Goal: Task Accomplishment & Management: Manage account settings

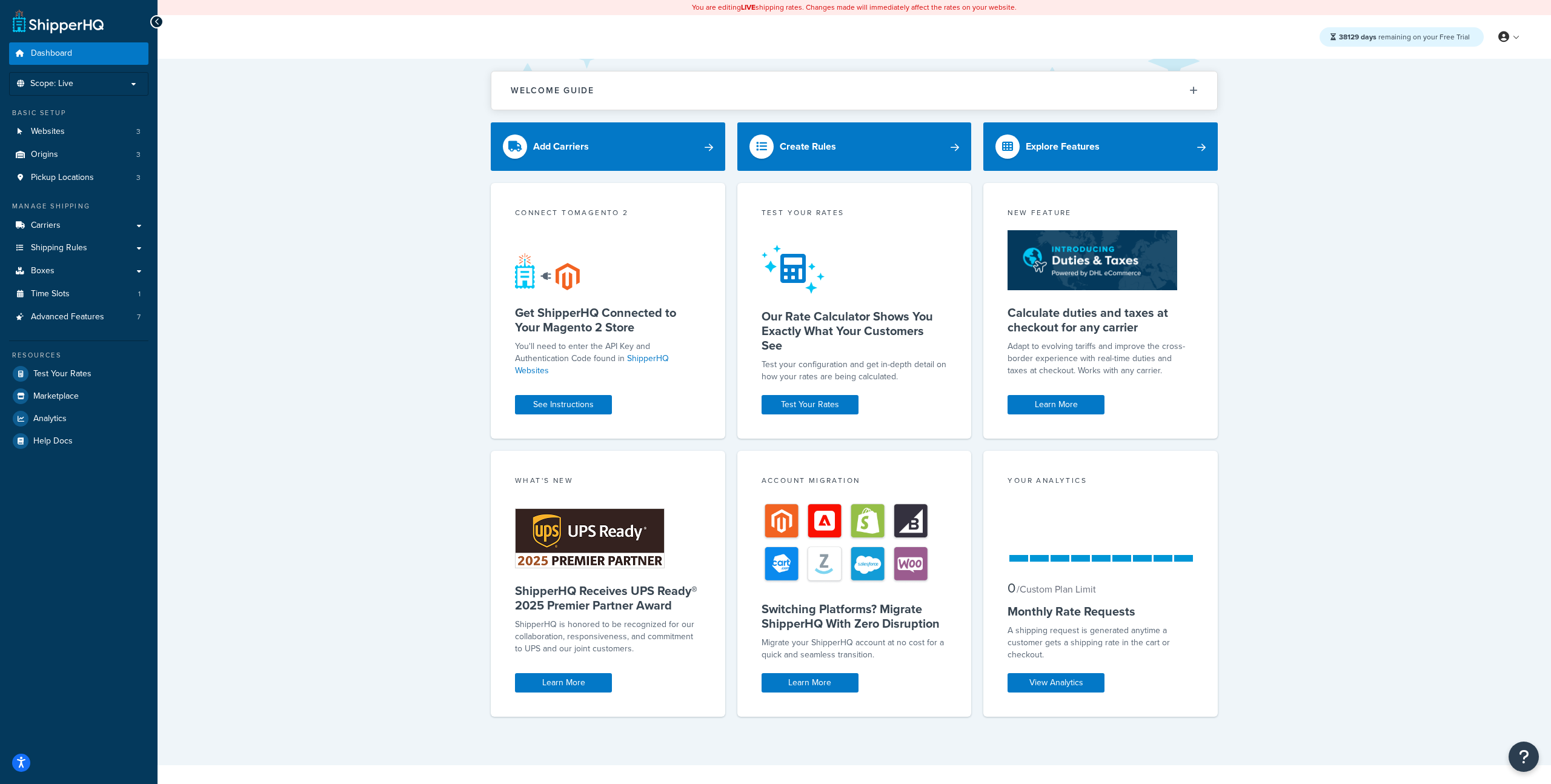
click at [406, 203] on div "Welcome Guide ShipperHQ: An Overview Carrier Setup Shipping Rules Overview Comm…" at bounding box center [854, 412] width 1393 height 706
drag, startPoint x: 330, startPoint y: 285, endPoint x: 190, endPoint y: 263, distance: 141.7
click at [329, 285] on div "Welcome Guide ShipperHQ: An Overview Carrier Setup Shipping Rules Overview Comm…" at bounding box center [854, 412] width 1393 height 706
click at [77, 227] on link "Carriers" at bounding box center [79, 226] width 139 height 22
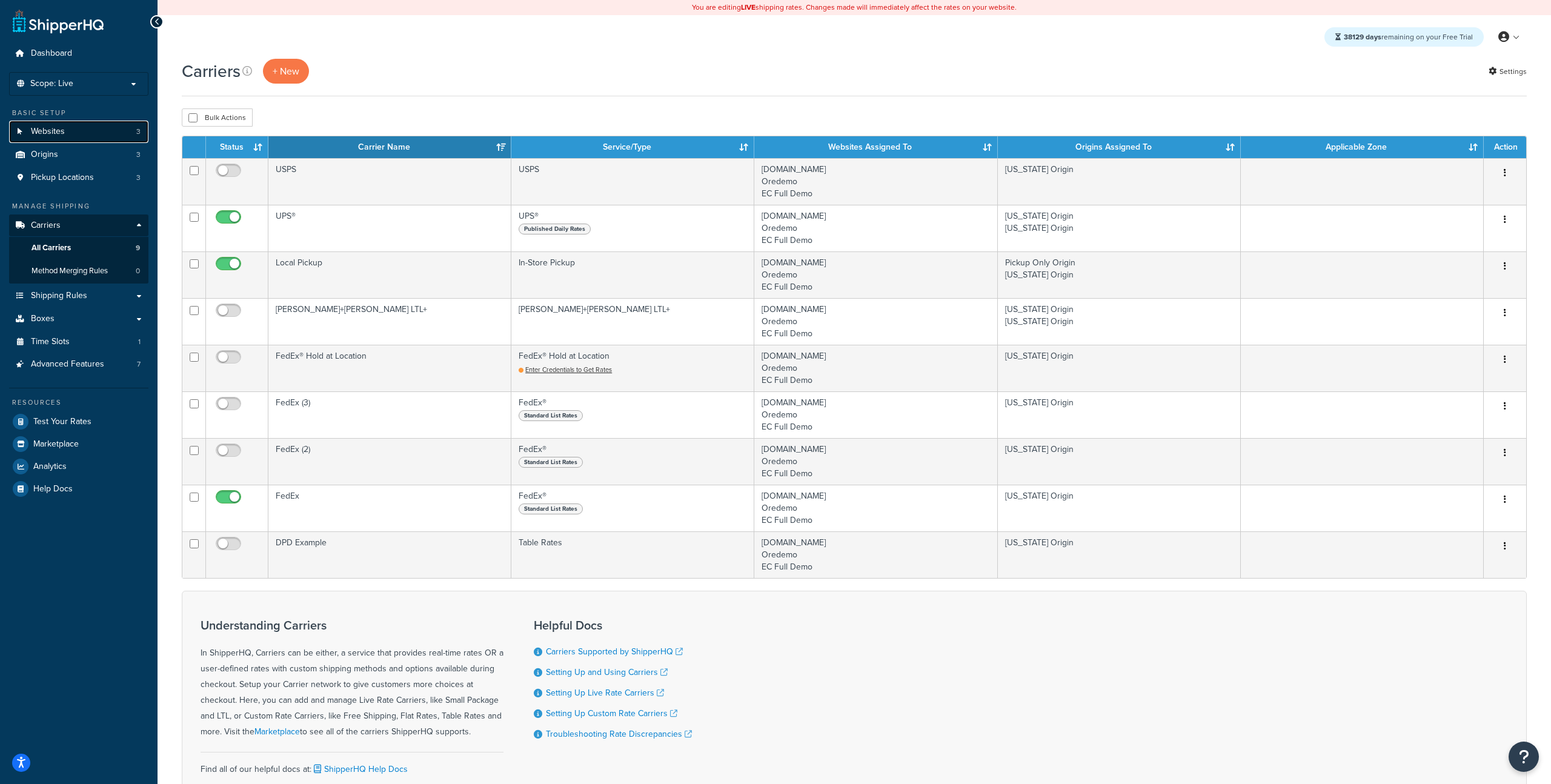
click at [72, 133] on link "Websites 3" at bounding box center [79, 131] width 139 height 22
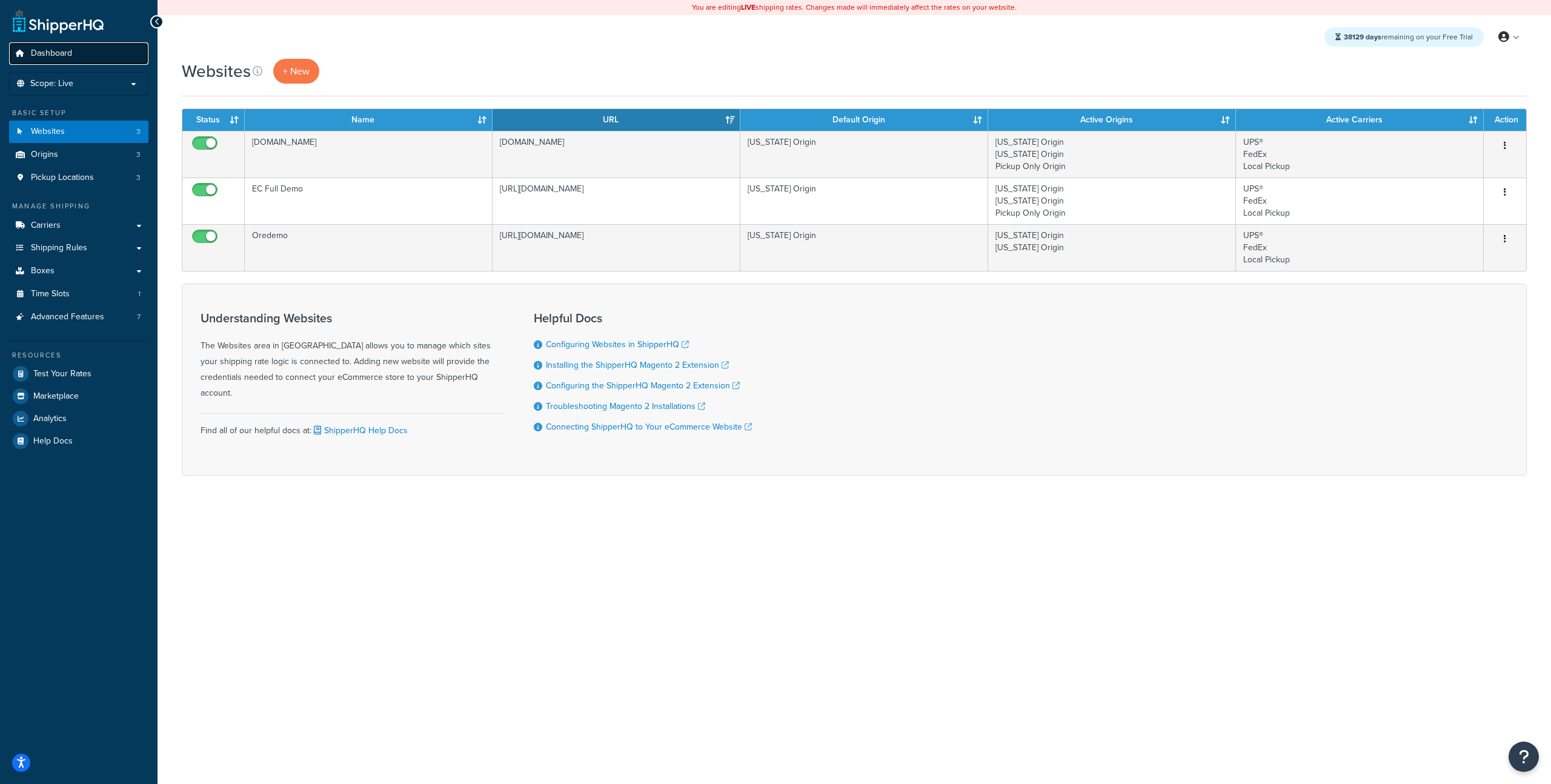
click at [76, 59] on link "Dashboard" at bounding box center [79, 53] width 139 height 22
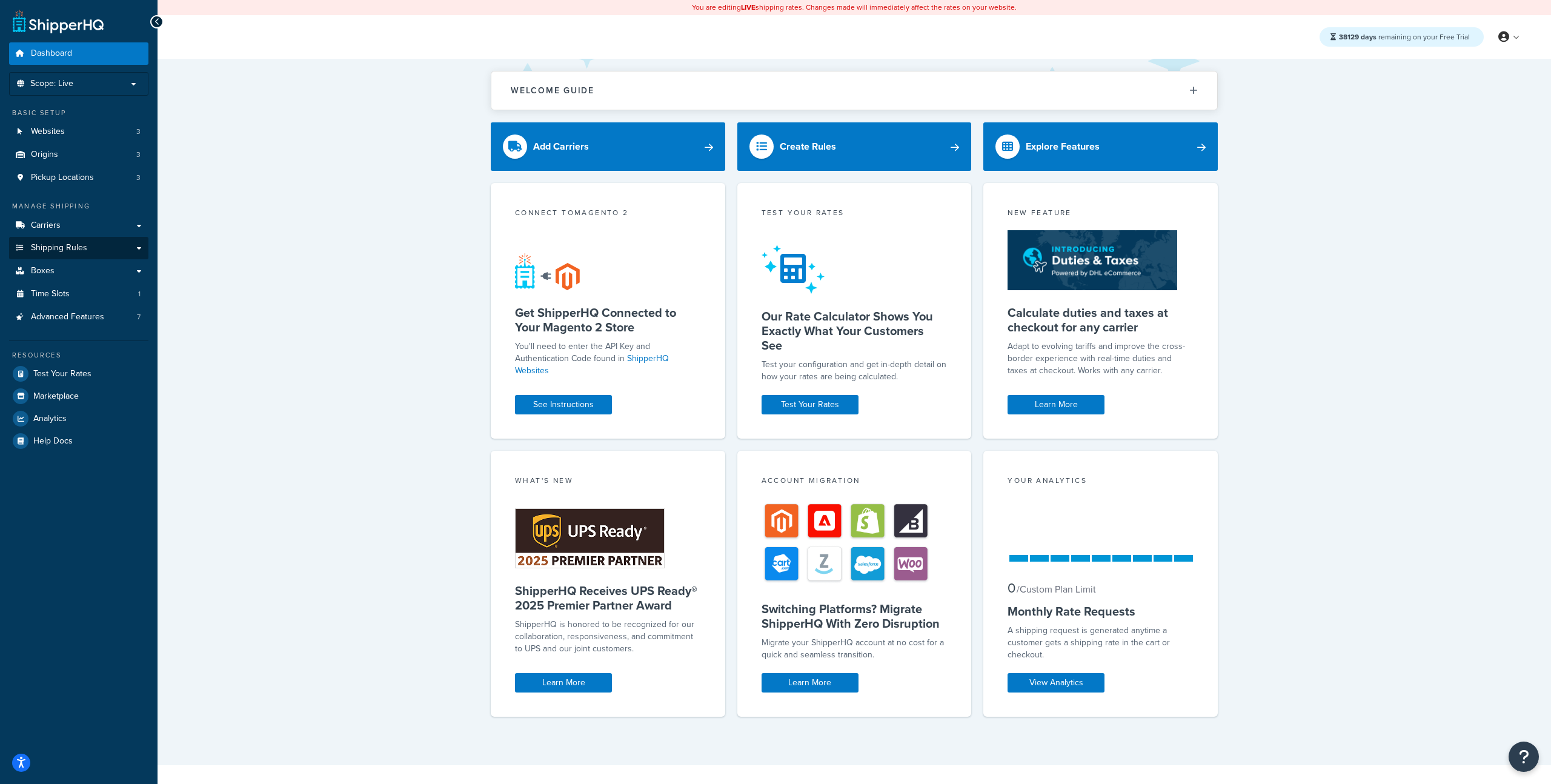
click at [87, 236] on li "Carriers Carriers All Carriers 9 Method Merging Rules 0" at bounding box center [79, 226] width 139 height 22
click at [92, 233] on link "Carriers" at bounding box center [79, 226] width 139 height 22
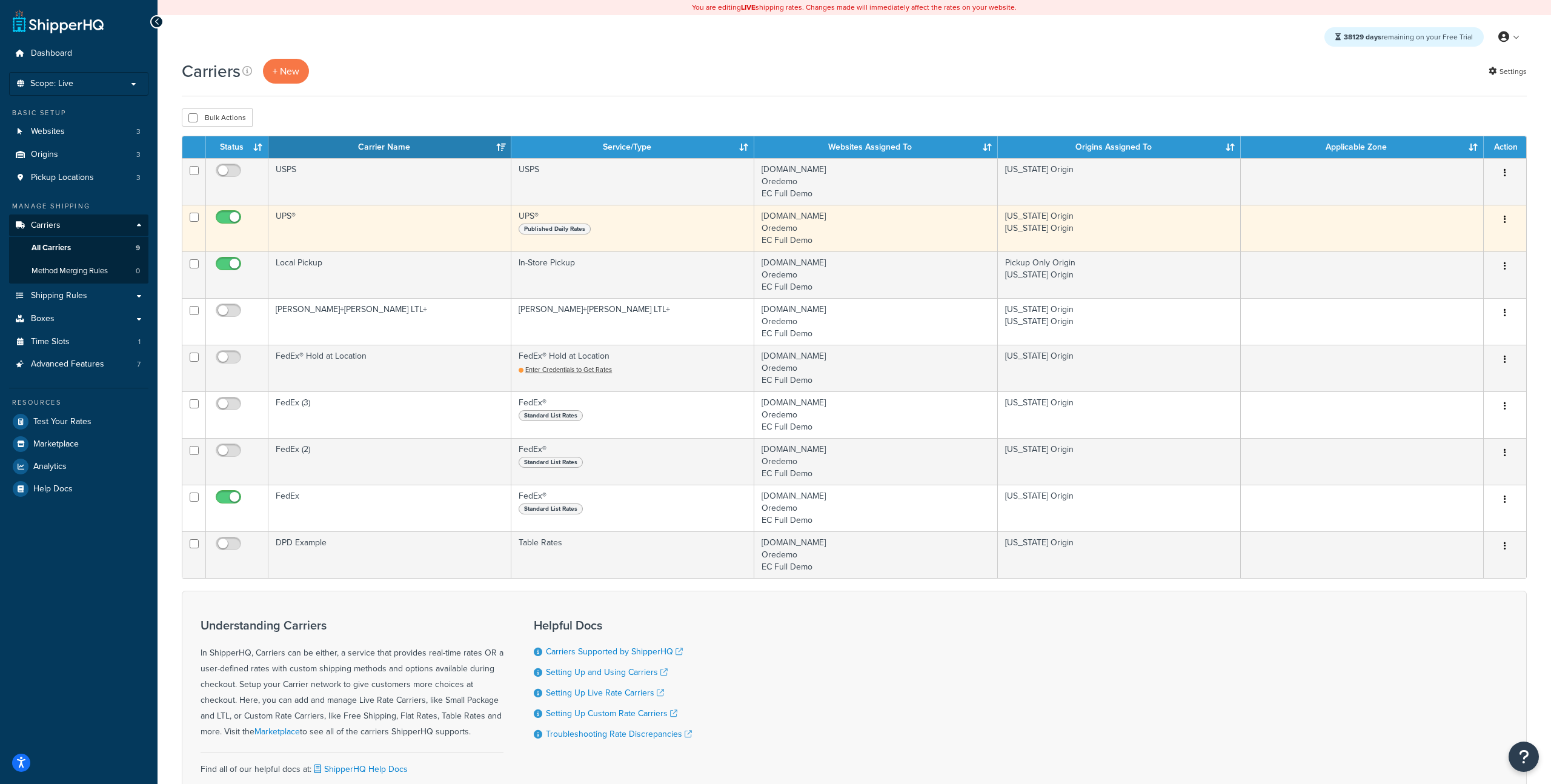
click at [303, 235] on td "UPS®" at bounding box center [389, 228] width 243 height 46
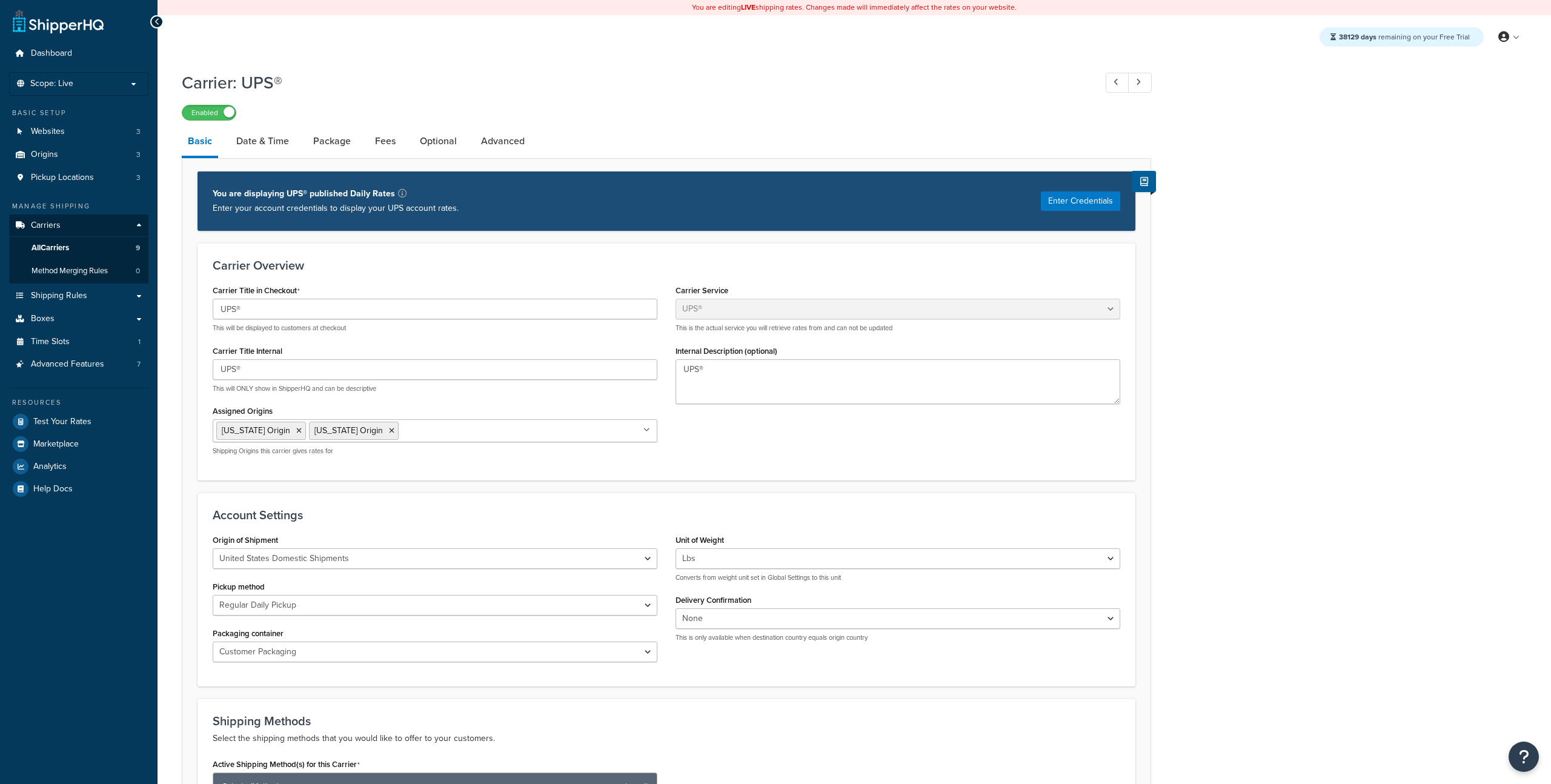
select select "ups"
click at [257, 139] on link "Date & Time" at bounding box center [263, 141] width 65 height 29
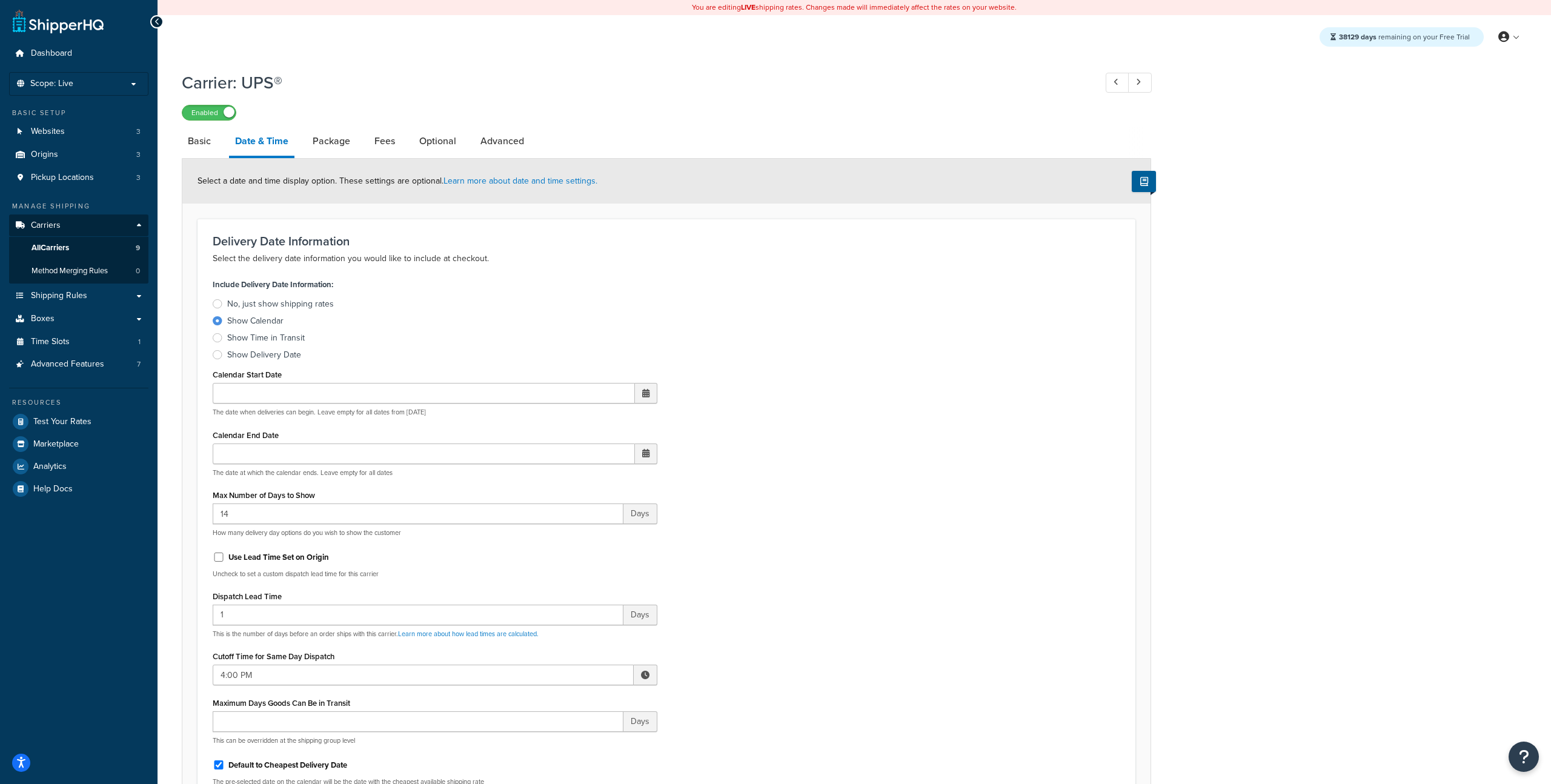
click at [223, 355] on label "Show Delivery Date" at bounding box center [435, 355] width 445 height 12
click at [0, 0] on input "Show Delivery Date" at bounding box center [0, 0] width 0 height 0
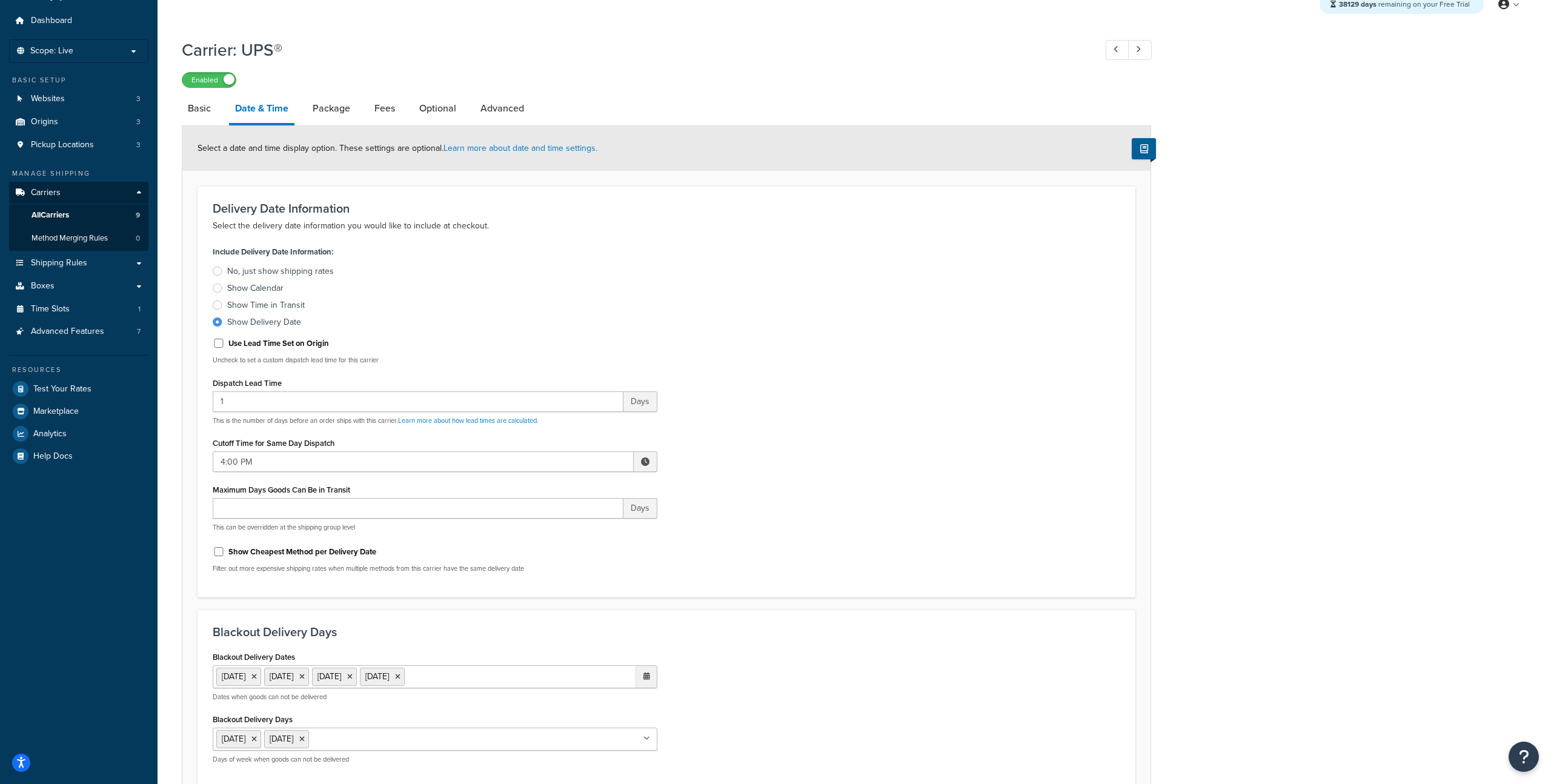
scroll to position [29, 0]
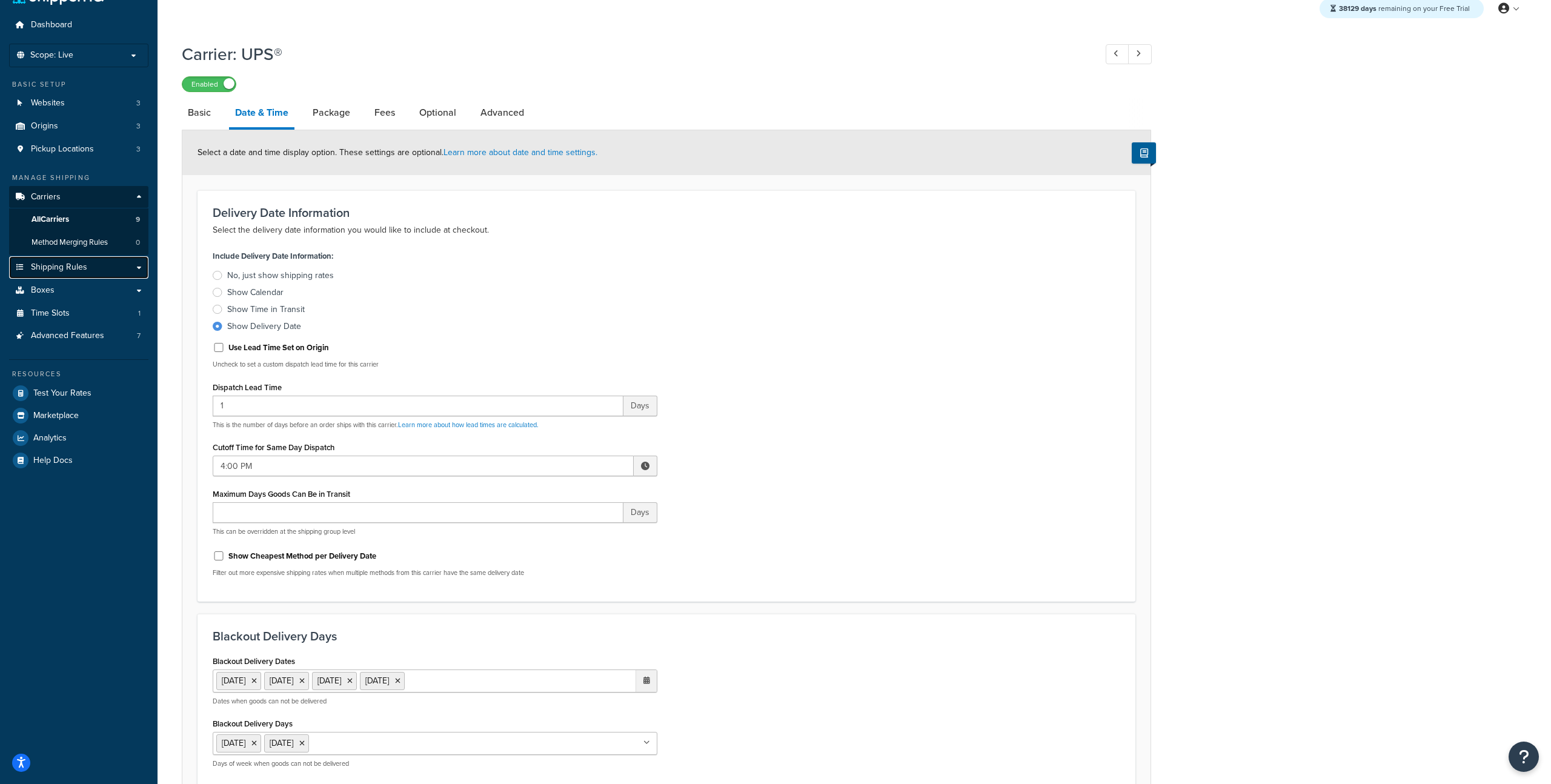
click at [111, 270] on link "Shipping Rules" at bounding box center [79, 267] width 139 height 22
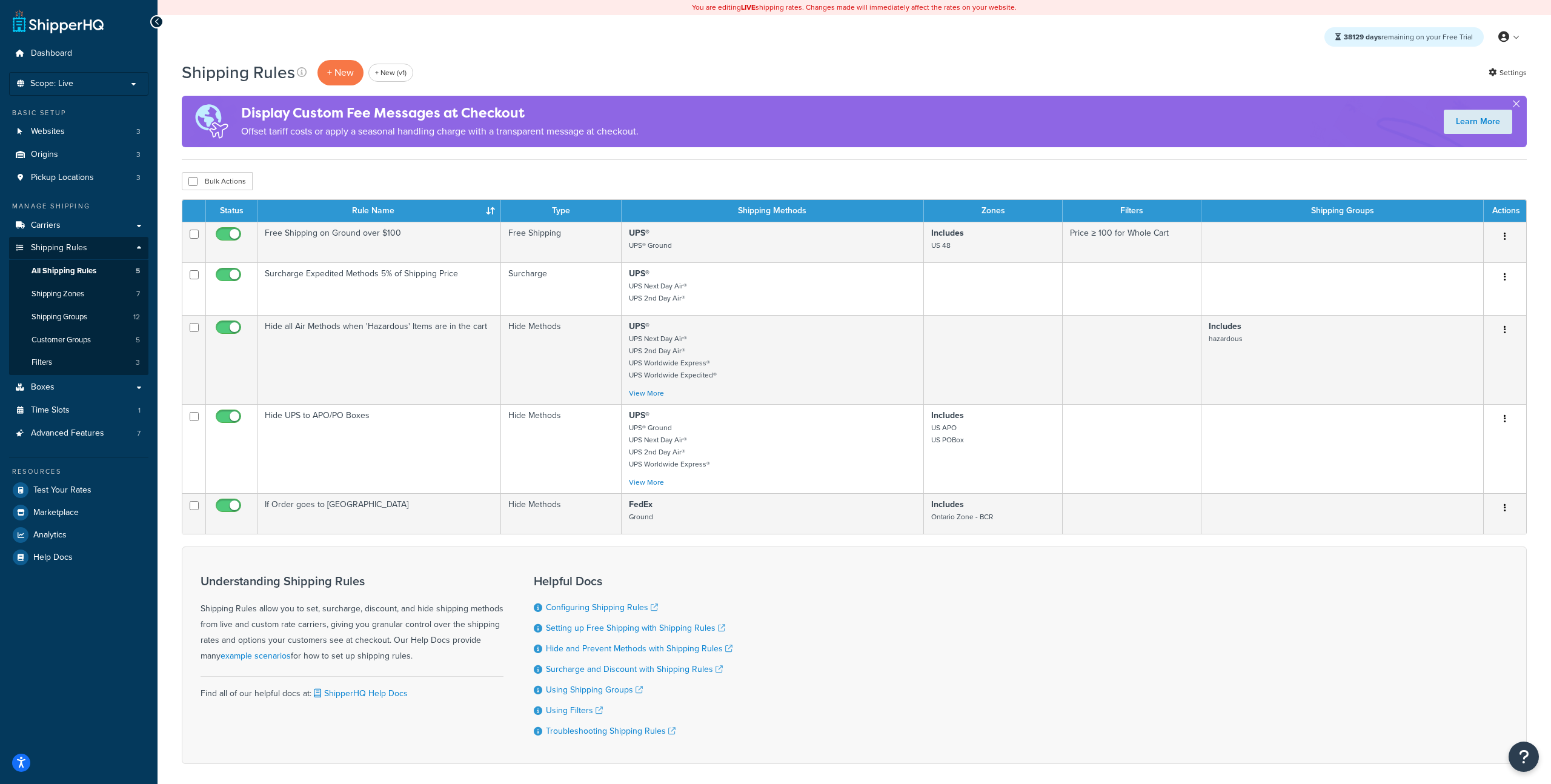
click at [403, 181] on div "Bulk Actions Duplicate Delete" at bounding box center [854, 182] width 1345 height 19
click at [70, 389] on link "Boxes" at bounding box center [79, 387] width 139 height 22
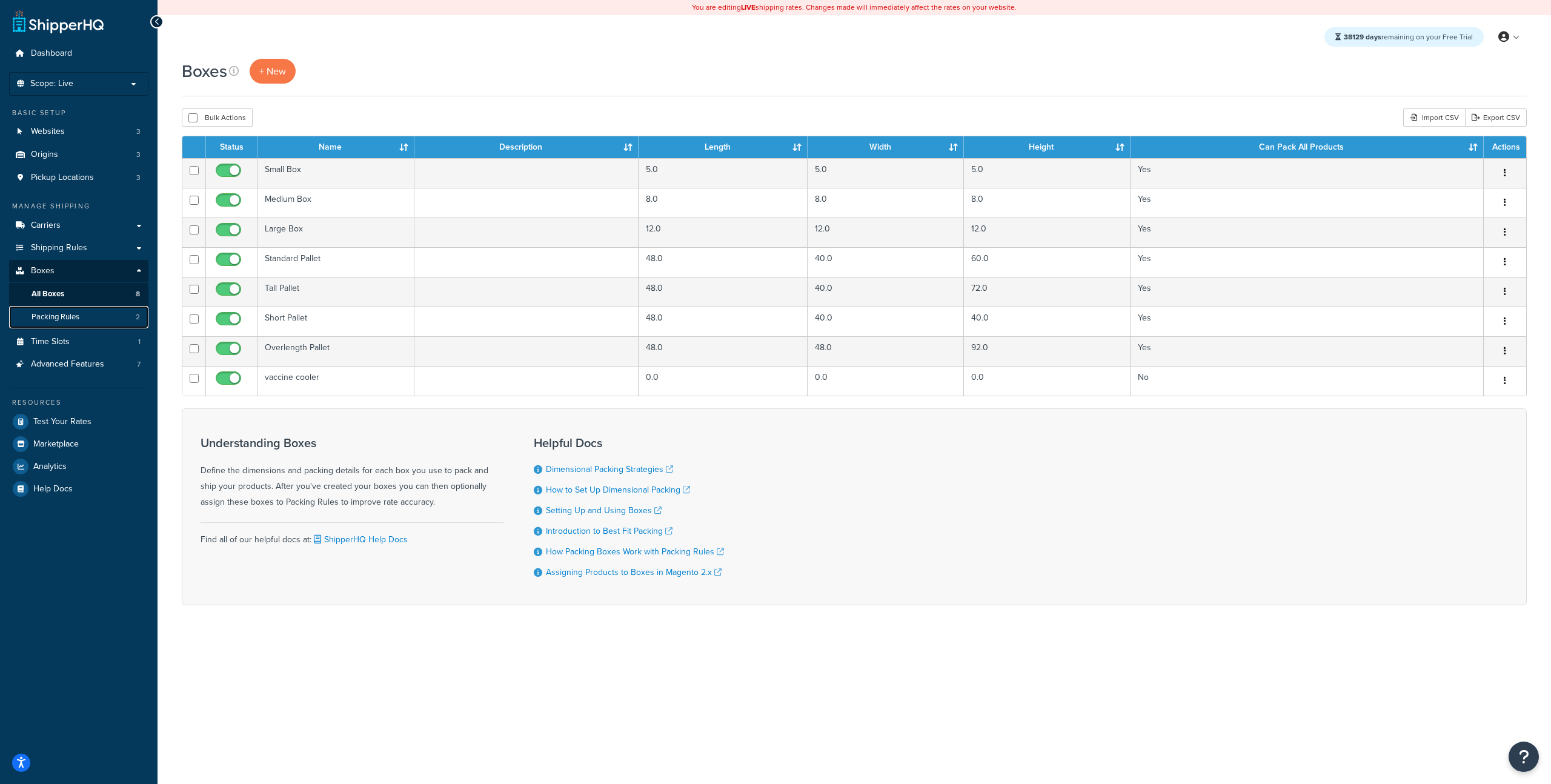
click at [79, 316] on span "Packing Rules" at bounding box center [56, 317] width 48 height 10
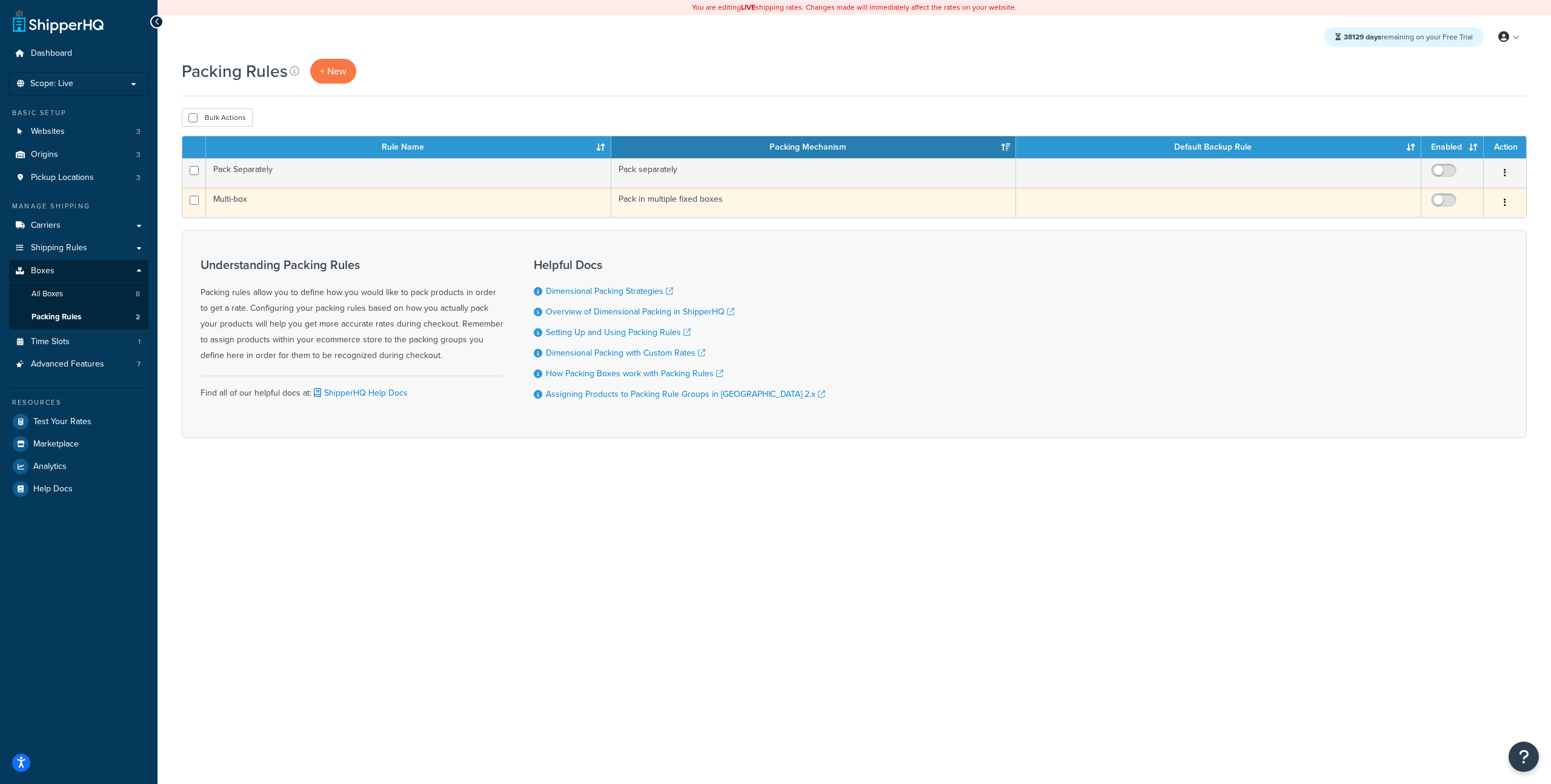
click at [380, 205] on td "Multi-box" at bounding box center [409, 202] width 406 height 29
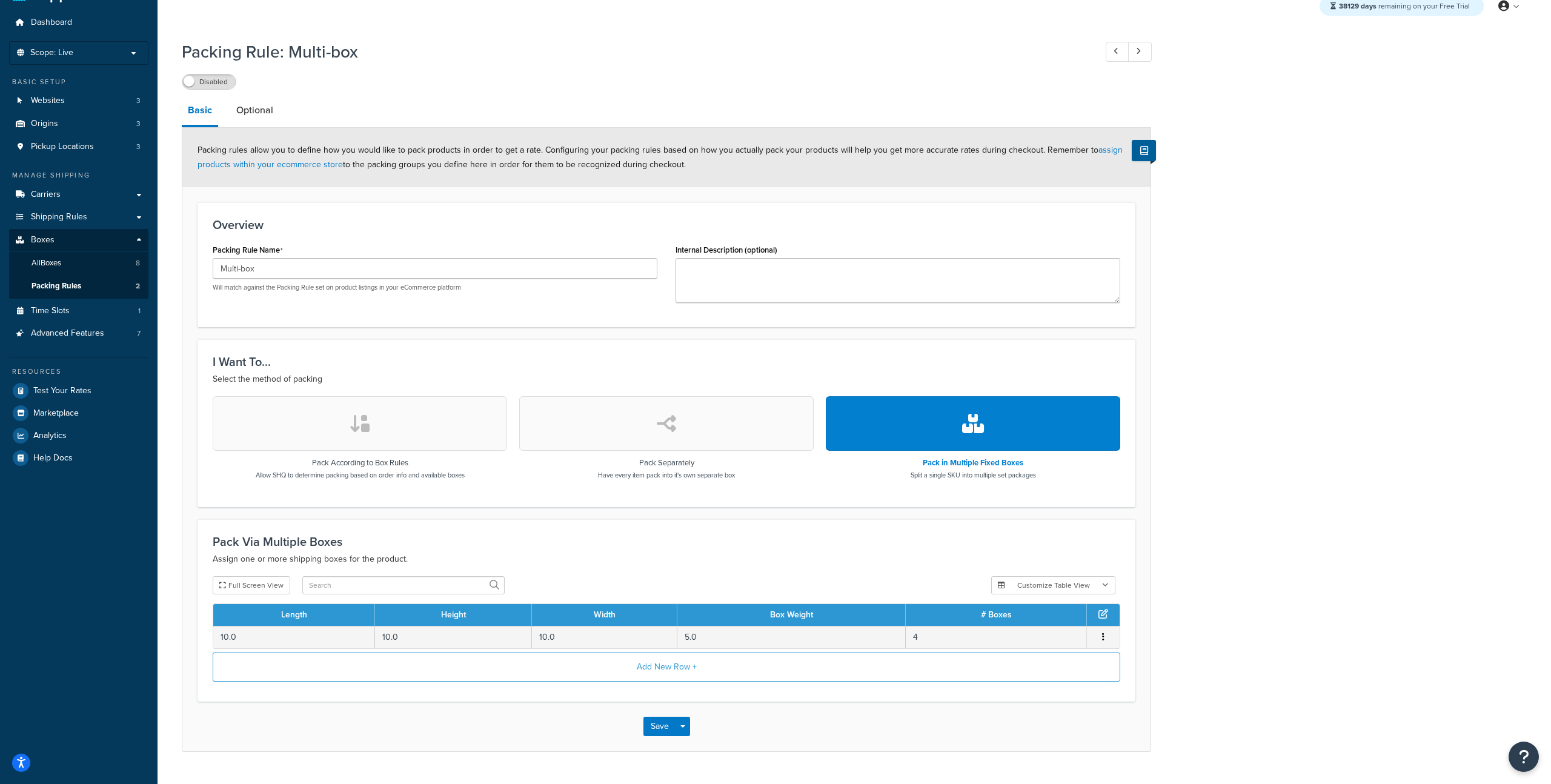
scroll to position [61, 0]
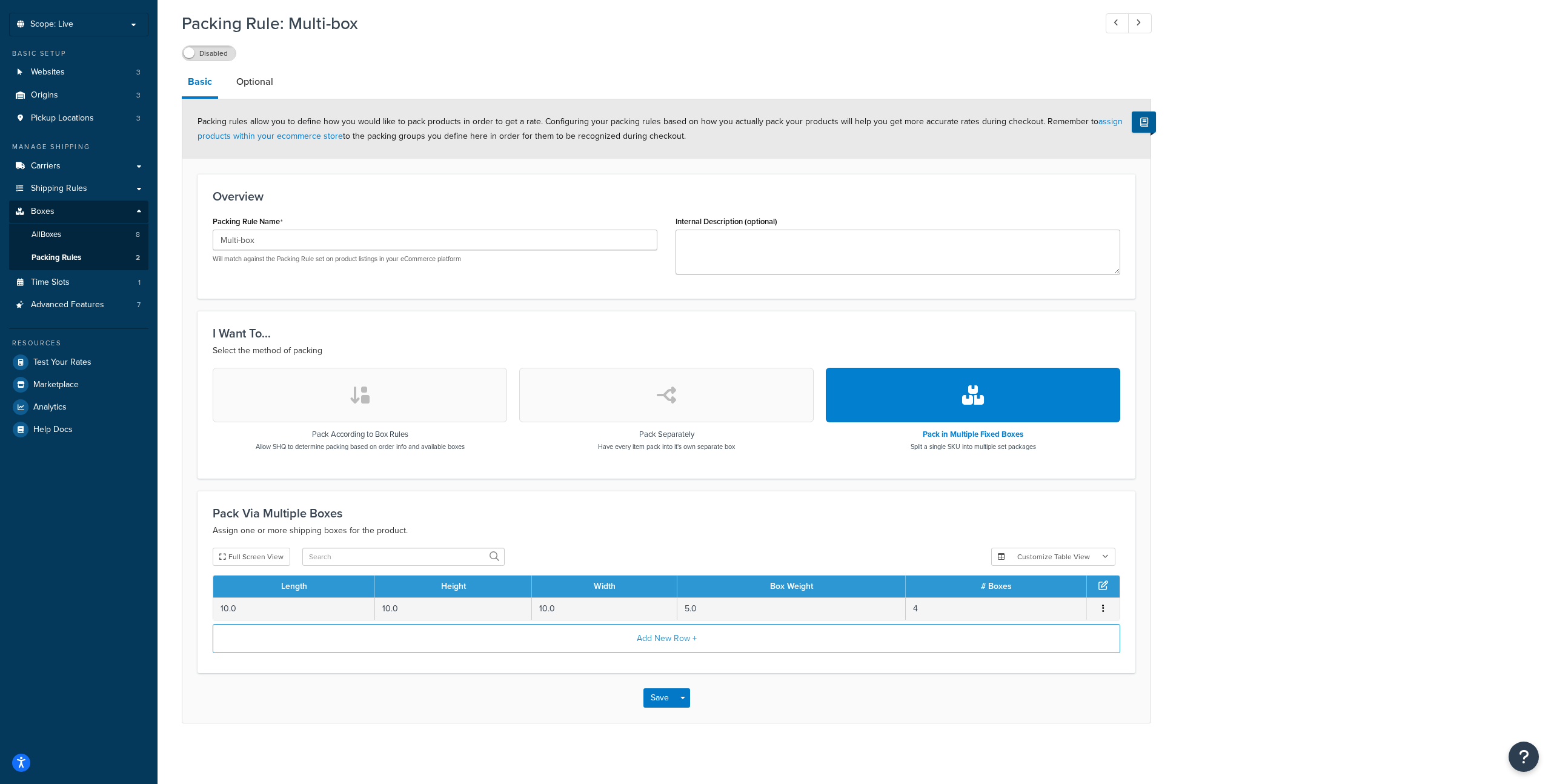
click at [177, 359] on div "Packing Rule: Multi-box Disabled Basic Optional Packing rules allow you to defi…" at bounding box center [854, 379] width 1393 height 748
click at [114, 258] on link "Packing Rules 2" at bounding box center [79, 257] width 139 height 22
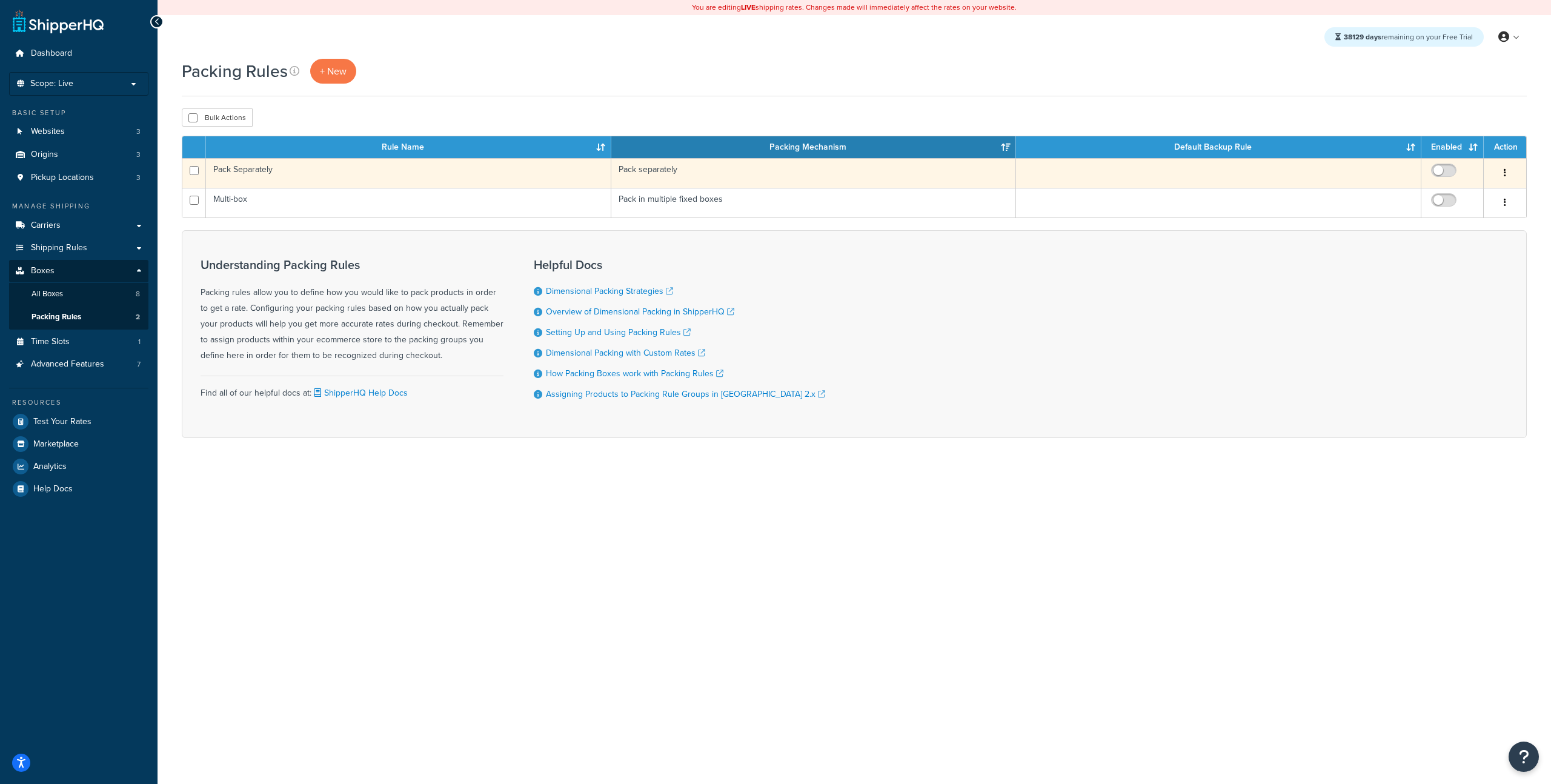
click at [420, 167] on td "Pack Separately" at bounding box center [409, 173] width 406 height 29
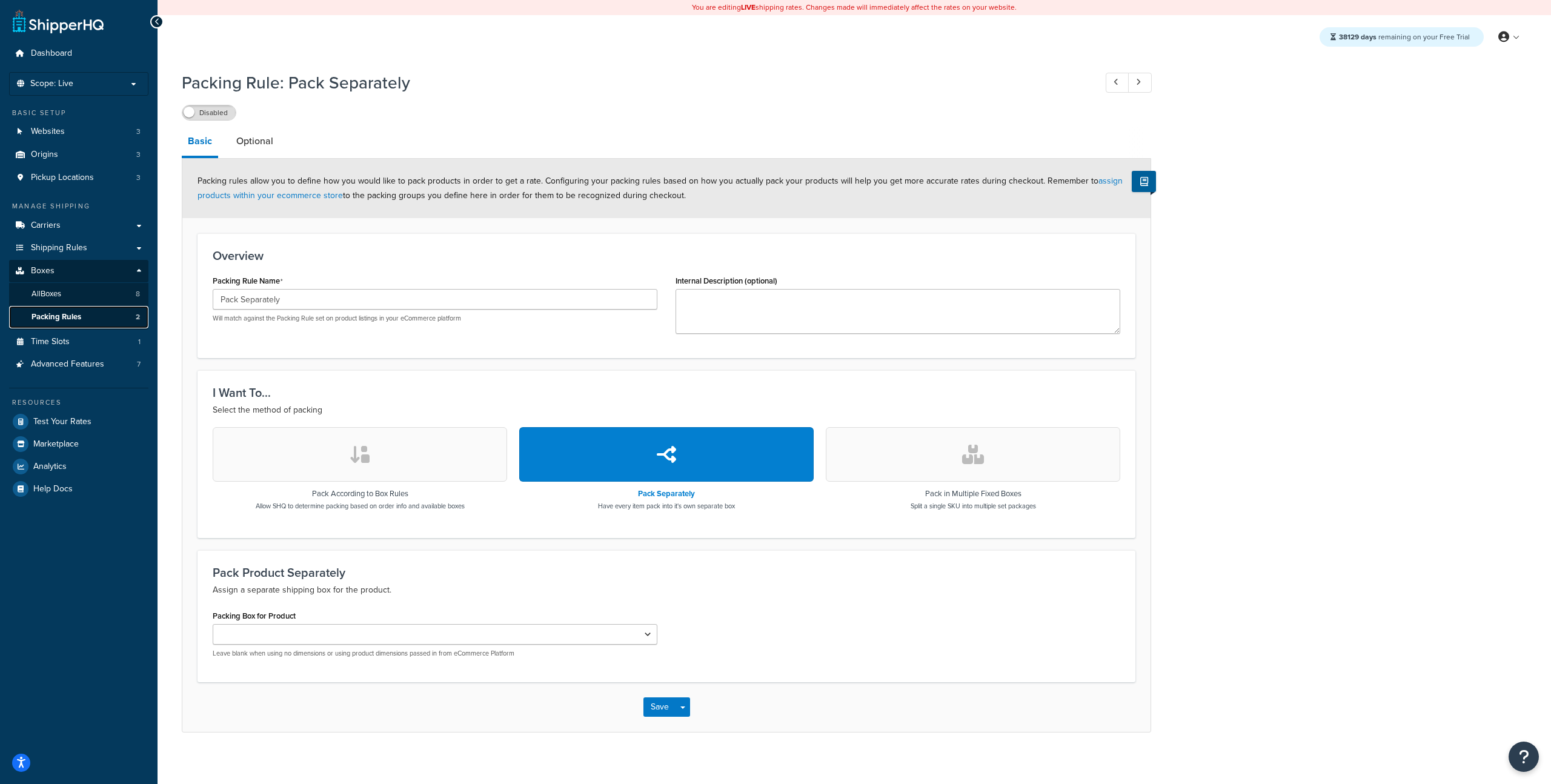
click at [71, 316] on span "Packing Rules" at bounding box center [56, 317] width 49 height 10
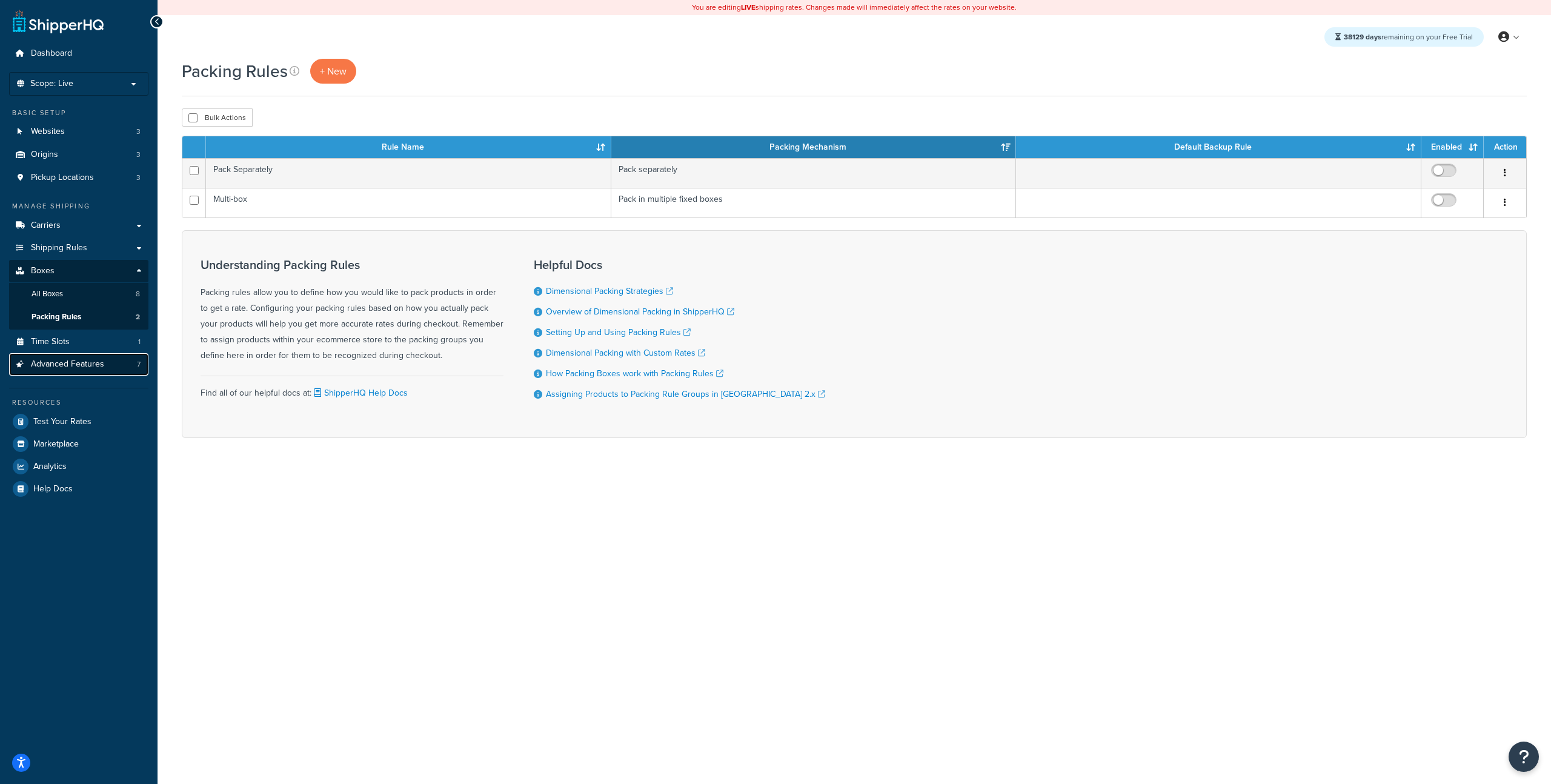
click at [111, 368] on link "Advanced Features 7" at bounding box center [79, 364] width 139 height 22
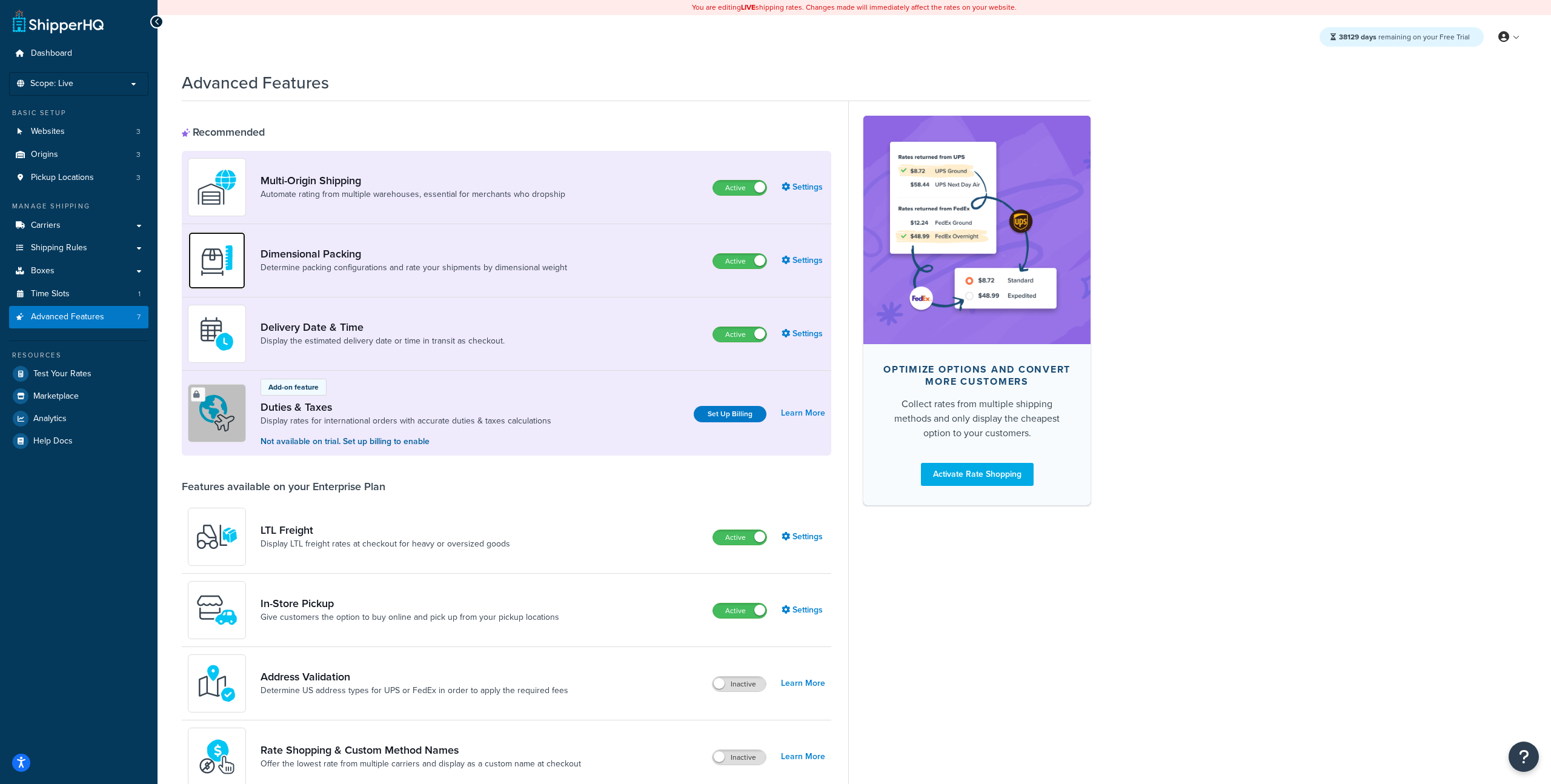
click at [225, 266] on img at bounding box center [216, 260] width 43 height 42
